Goal: Information Seeking & Learning: Compare options

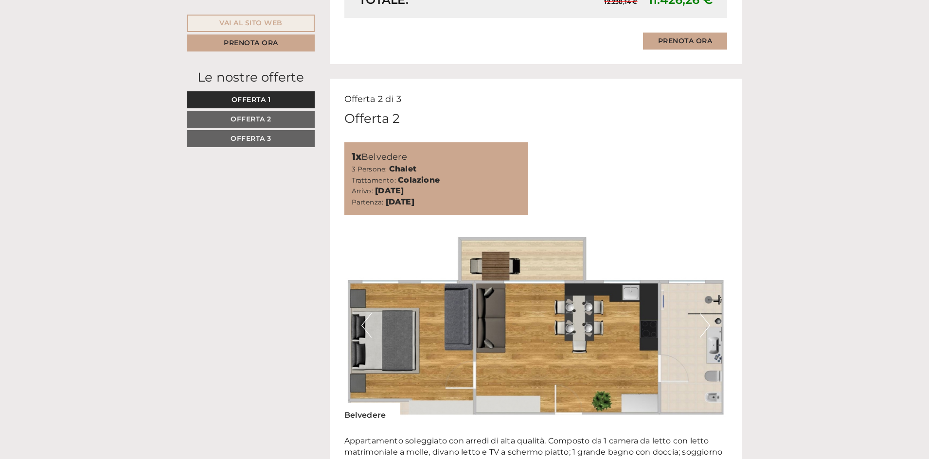
scroll to position [1215, 0]
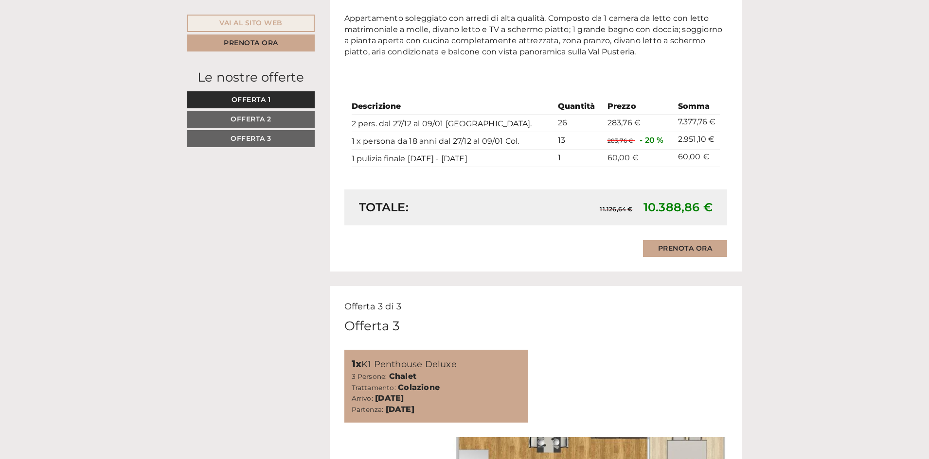
click at [241, 115] on span "Offerta 2" at bounding box center [250, 119] width 41 height 9
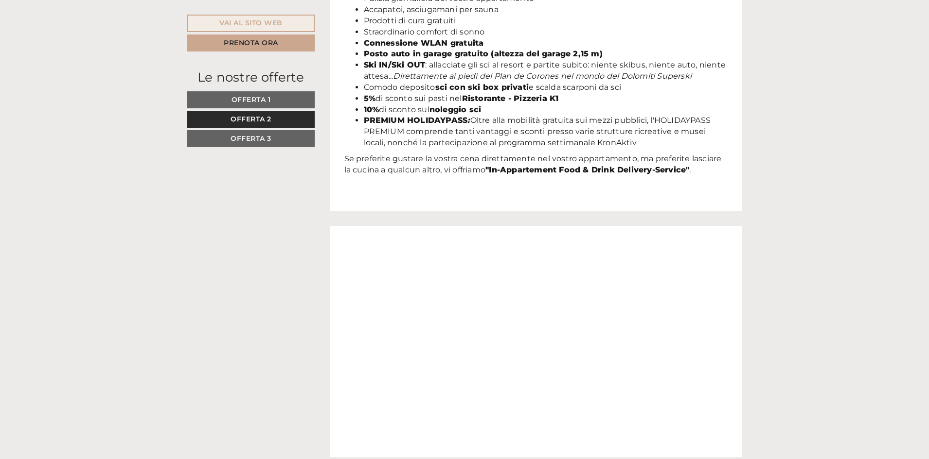
scroll to position [608, 0]
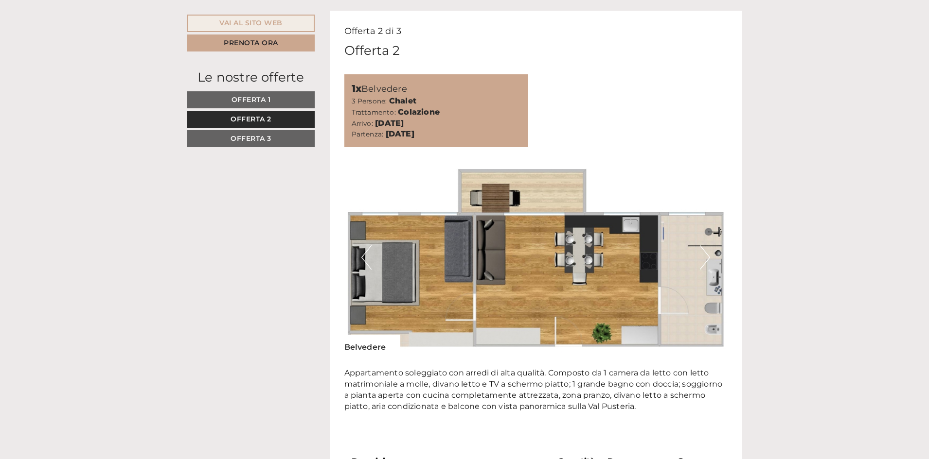
click at [241, 136] on span "Offerta 3" at bounding box center [250, 138] width 41 height 9
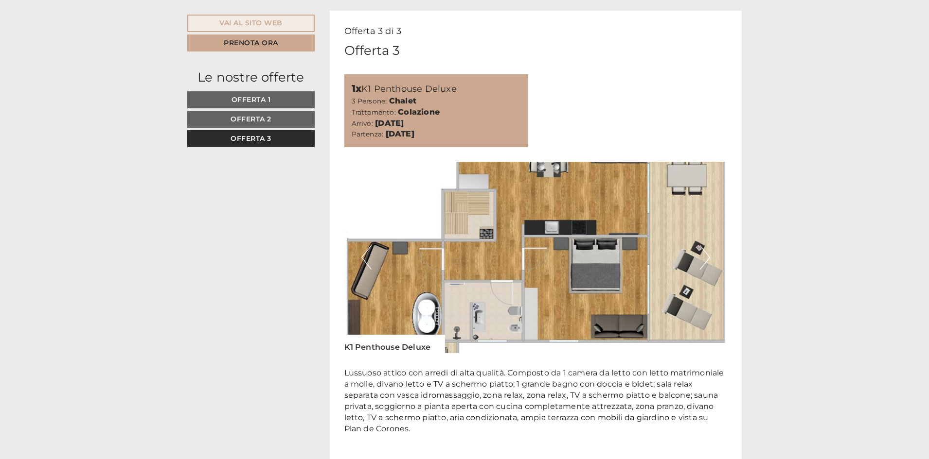
click at [241, 99] on span "Offerta 1" at bounding box center [250, 99] width 39 height 9
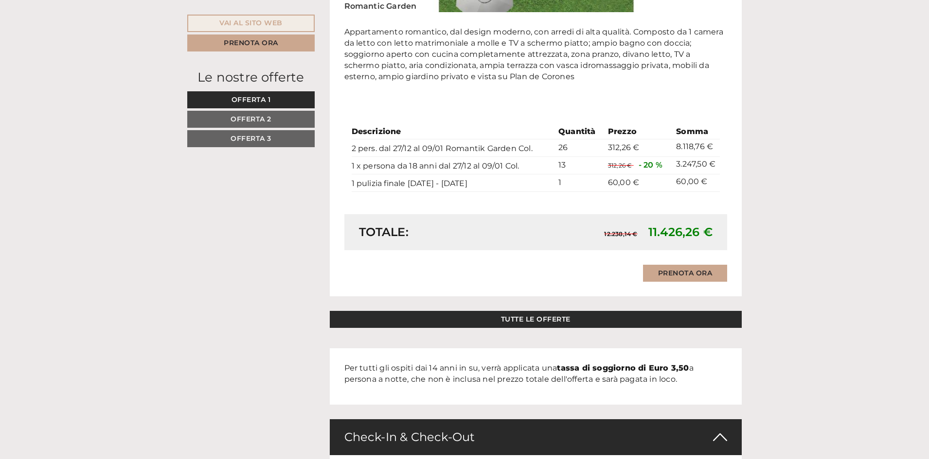
scroll to position [997, 0]
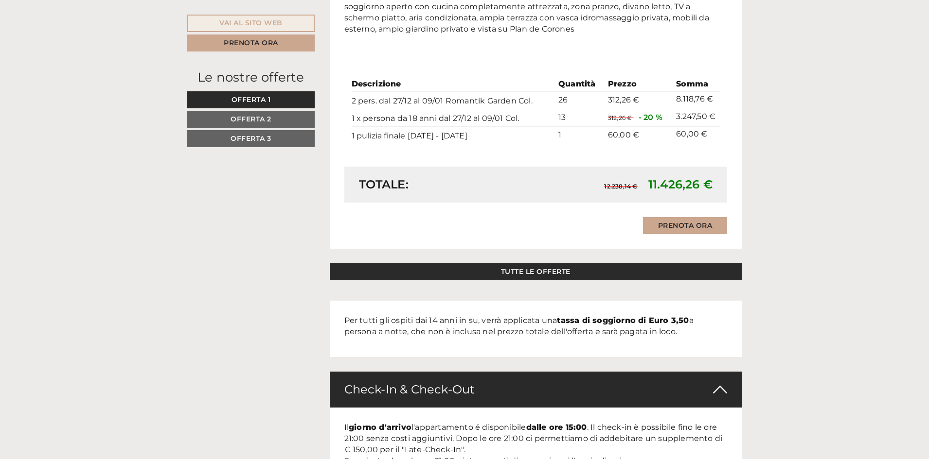
click at [272, 142] on link "Offerta 3" at bounding box center [250, 138] width 127 height 17
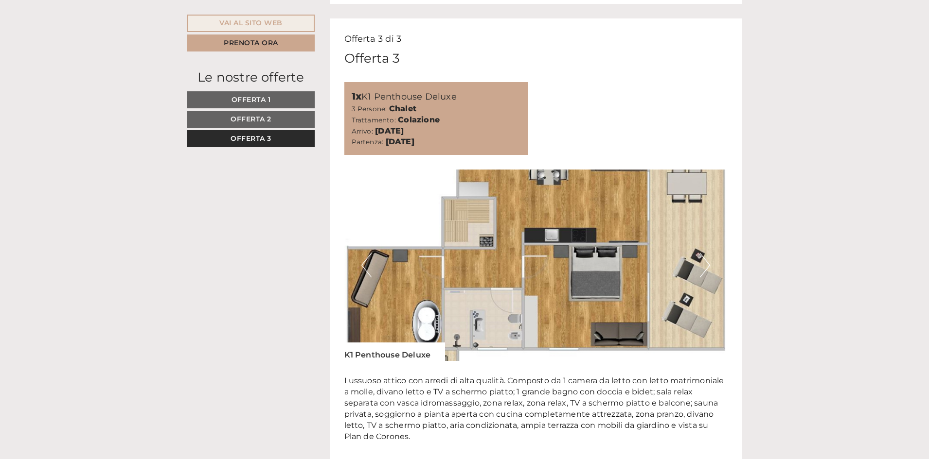
scroll to position [608, 0]
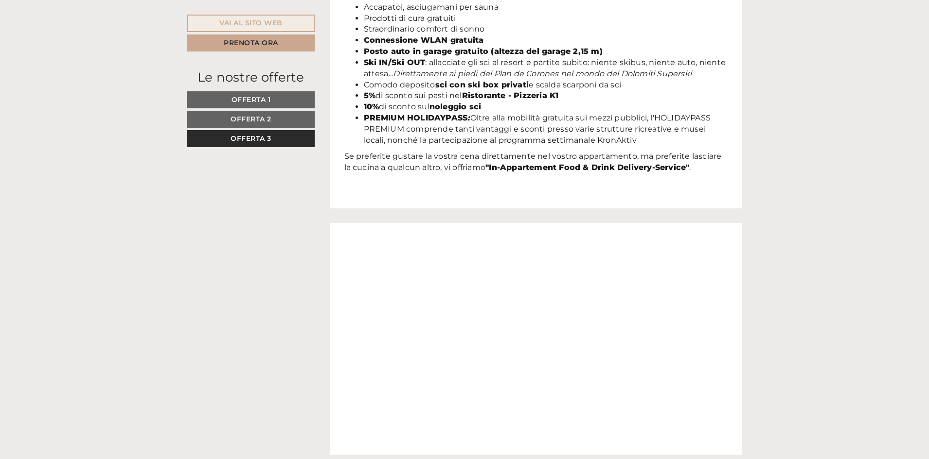
click at [268, 101] on span "Offerta 1" at bounding box center [250, 99] width 39 height 9
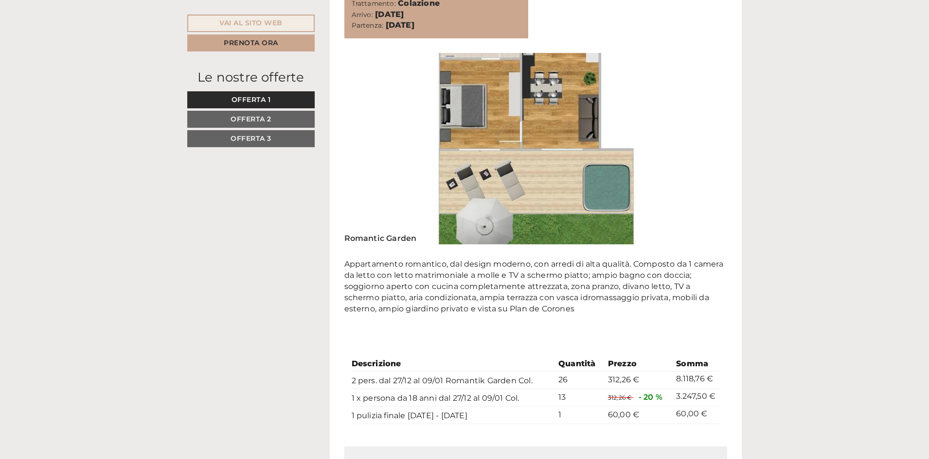
scroll to position [743, 0]
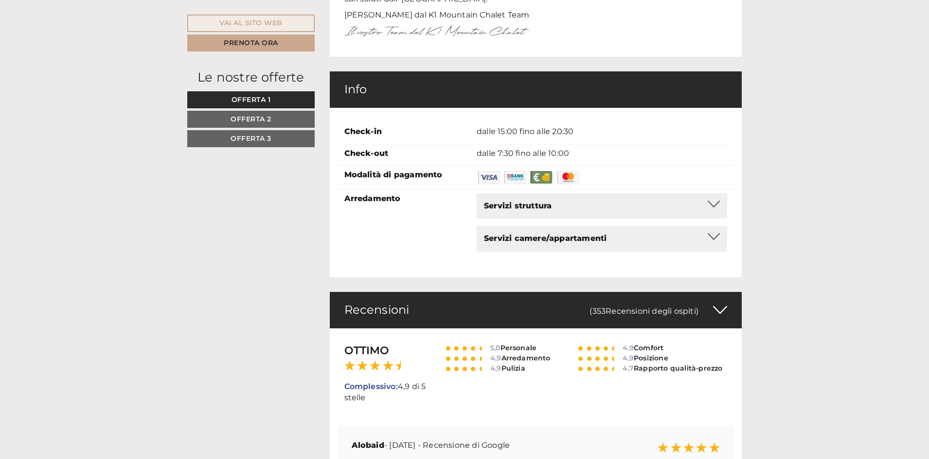
click at [277, 118] on link "Offerta 2" at bounding box center [250, 119] width 127 height 17
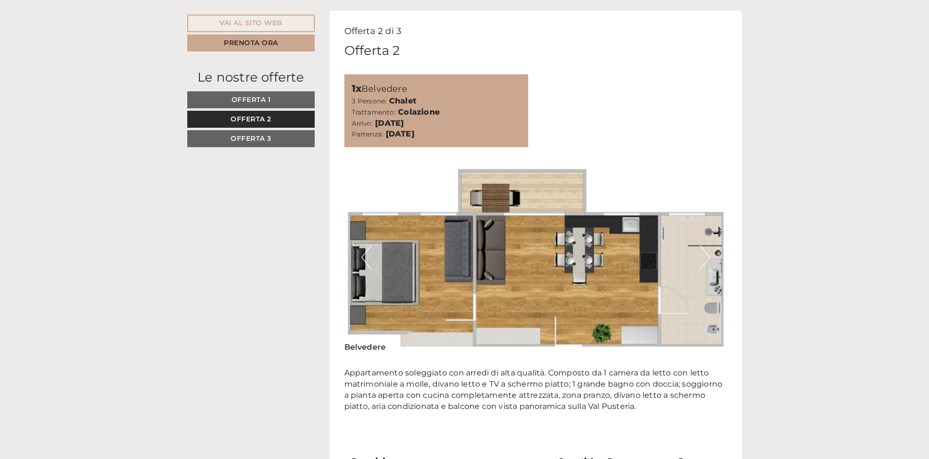
click at [275, 138] on link "Offerta 3" at bounding box center [250, 138] width 127 height 17
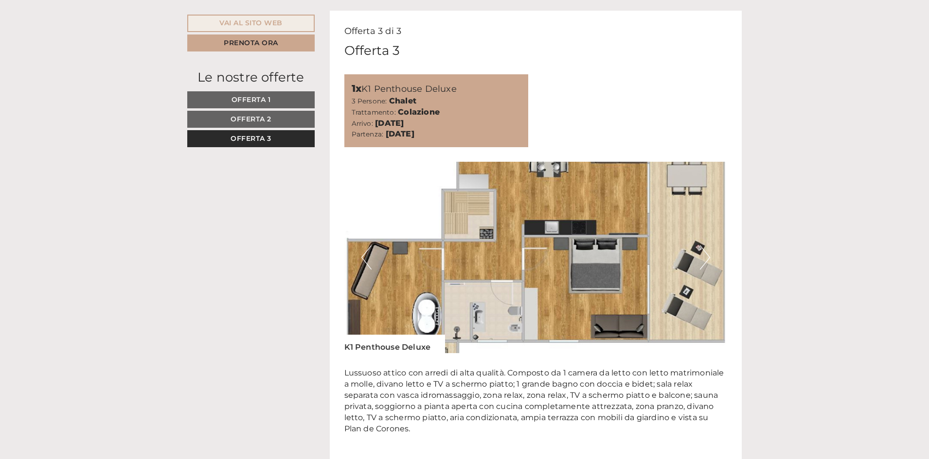
click at [269, 106] on link "Offerta 1" at bounding box center [250, 99] width 127 height 17
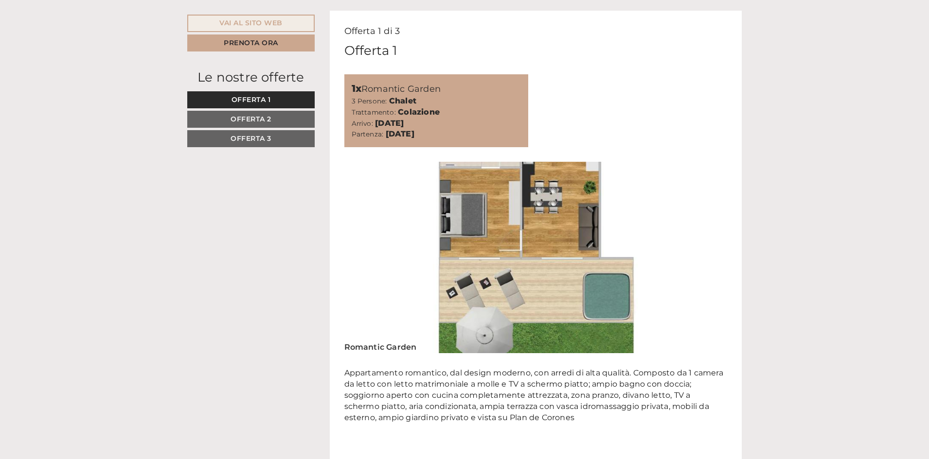
click at [268, 115] on link "Offerta 2" at bounding box center [250, 119] width 127 height 17
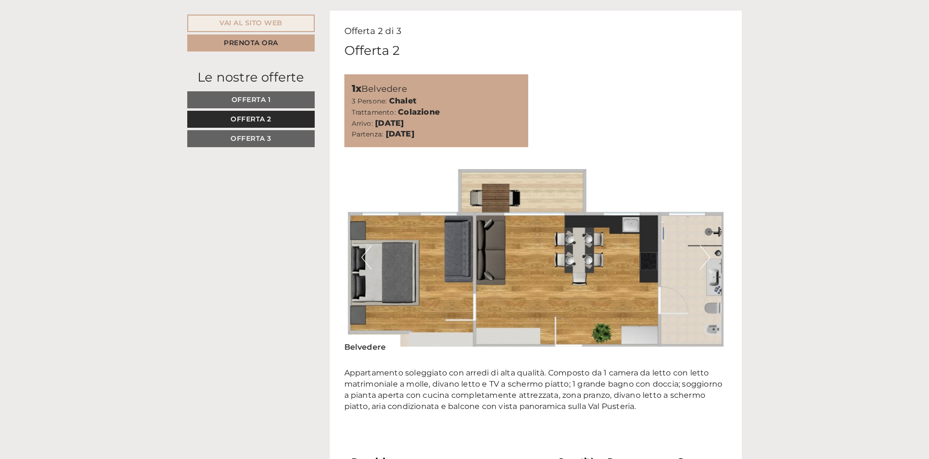
click at [266, 137] on span "Offerta 3" at bounding box center [250, 138] width 41 height 9
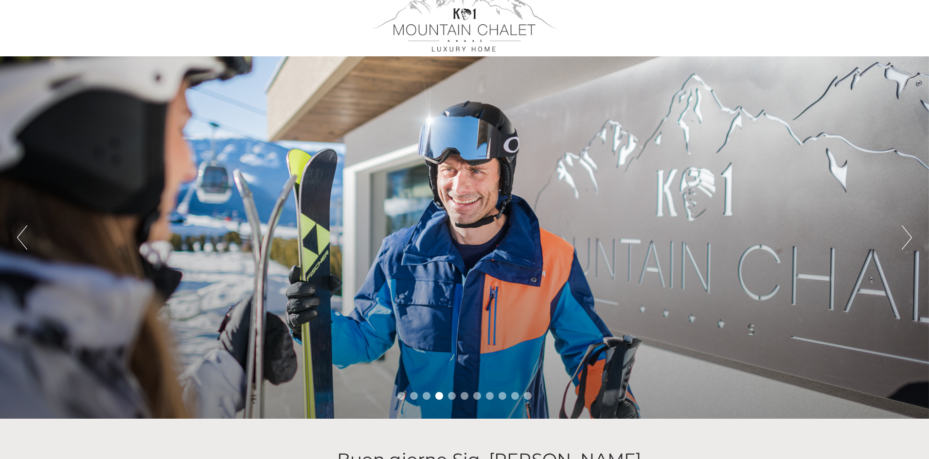
scroll to position [0, 0]
